Goal: Task Accomplishment & Management: Use online tool/utility

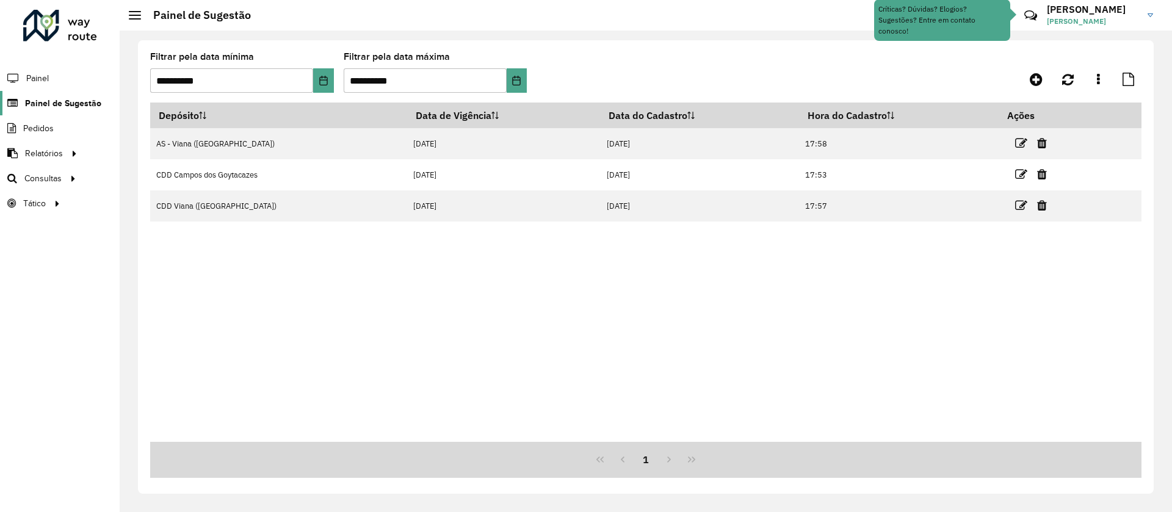
click at [54, 101] on span "Painel de Sugestão" at bounding box center [63, 103] width 76 height 13
click at [42, 81] on span "Painel" at bounding box center [38, 78] width 25 height 13
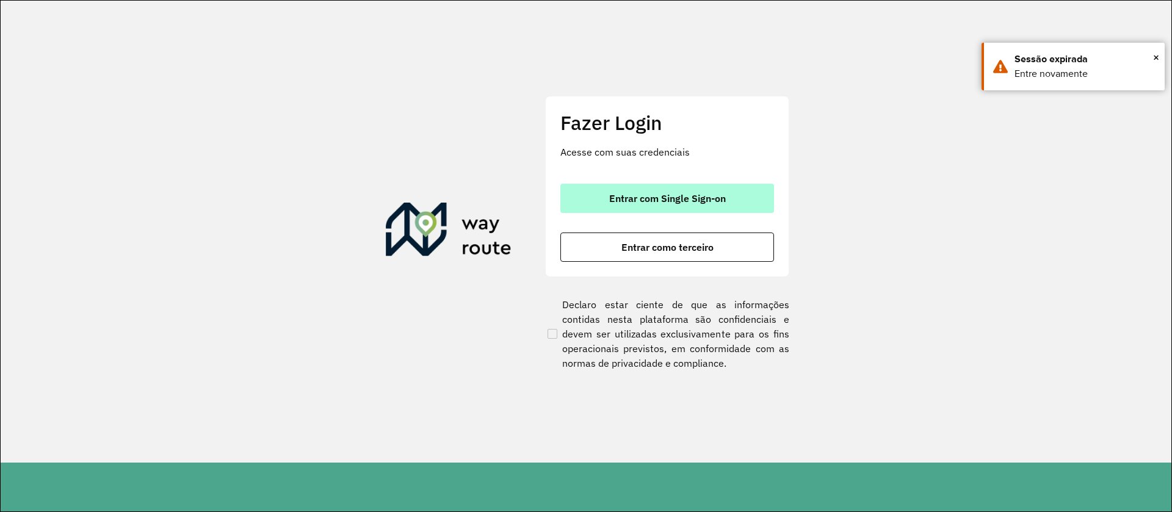
click at [633, 194] on span "Entrar com Single Sign-on" at bounding box center [667, 199] width 117 height 10
